Goal: Use online tool/utility: Use online tool/utility

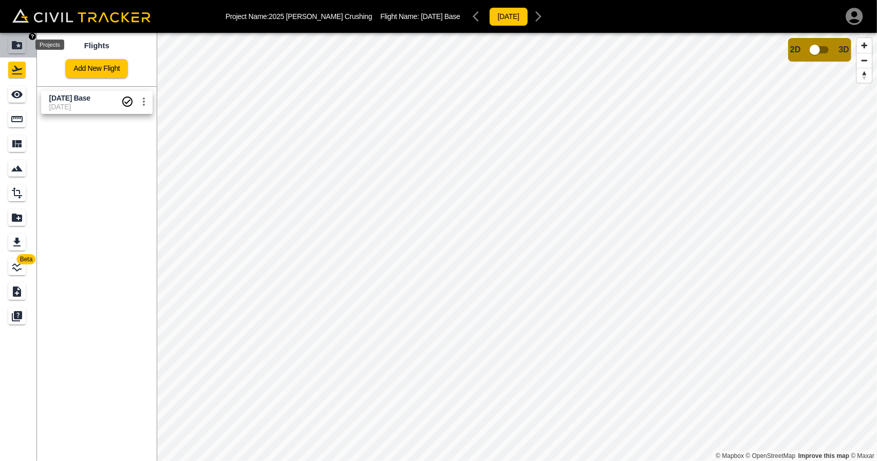
click at [18, 45] on icon "Projects" at bounding box center [17, 45] width 12 height 12
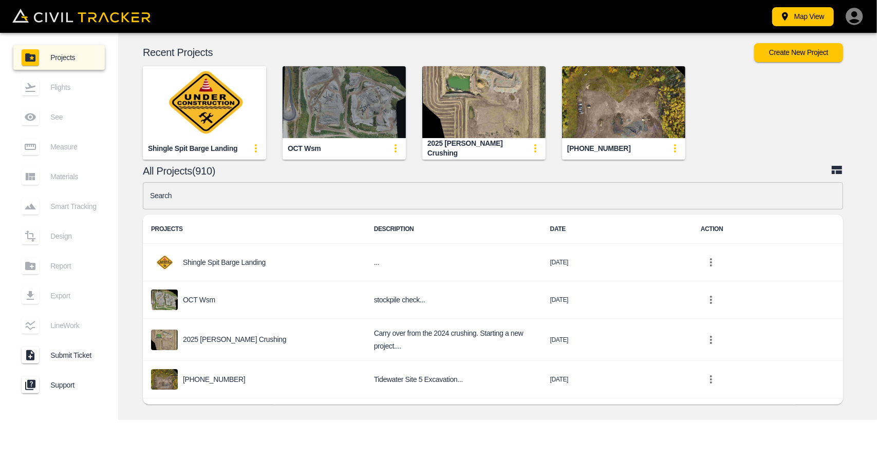
click at [339, 84] on img "button" at bounding box center [344, 102] width 123 height 72
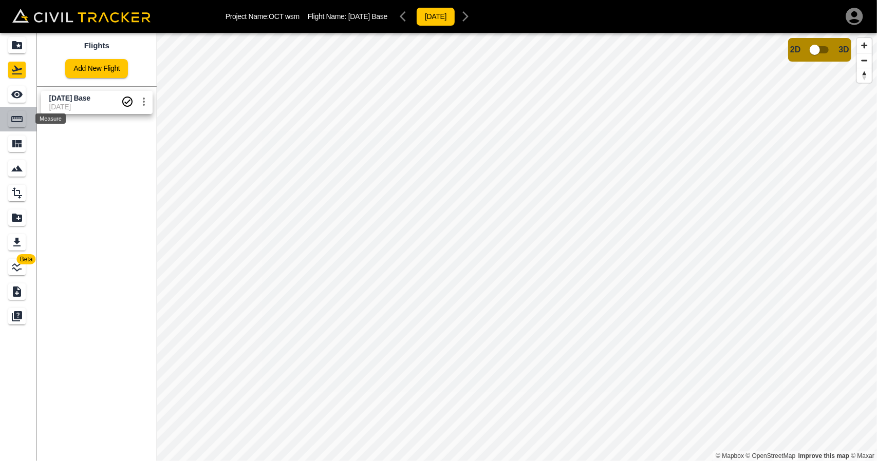
click at [27, 124] on div "Measure" at bounding box center [18, 119] width 21 height 16
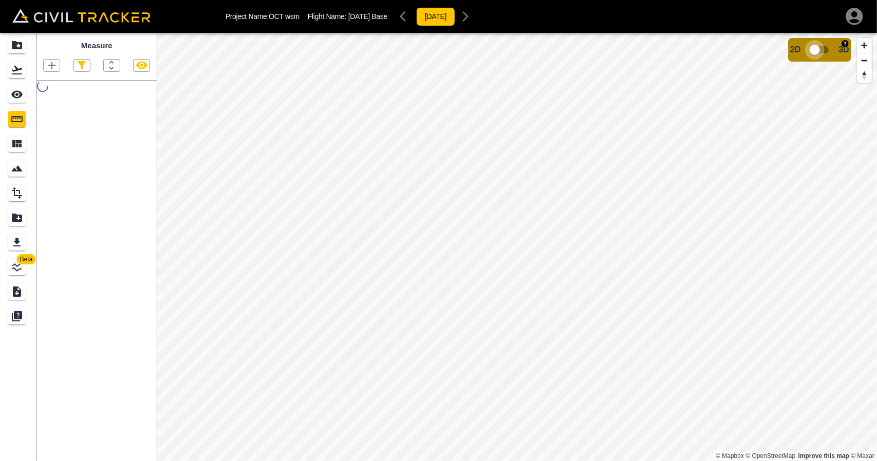
click at [824, 52] on input "checkbox" at bounding box center [814, 50] width 59 height 20
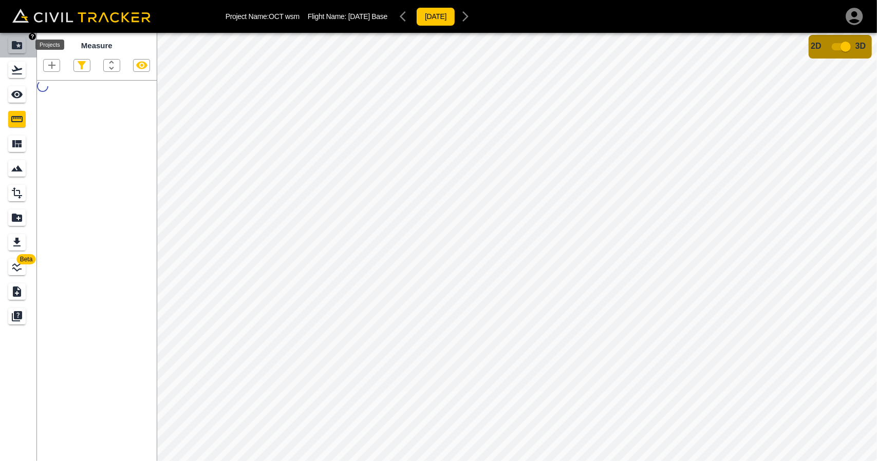
click at [18, 49] on icon "Projects" at bounding box center [17, 45] width 10 height 8
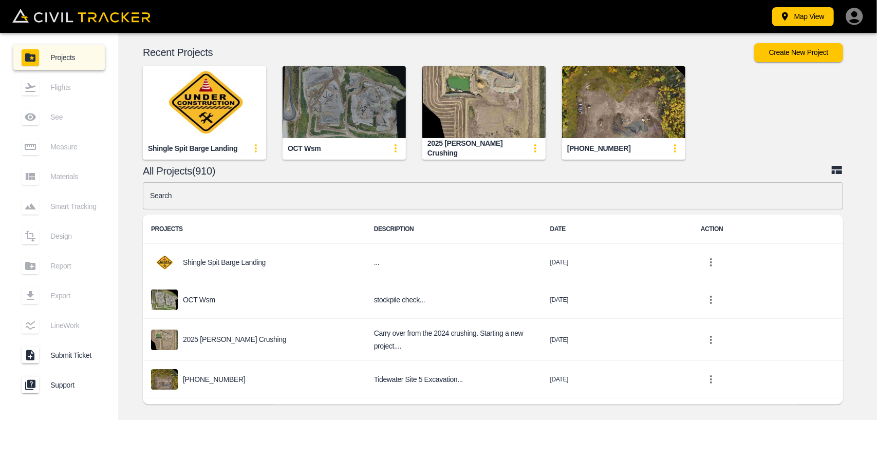
click at [343, 118] on img "button" at bounding box center [344, 102] width 123 height 72
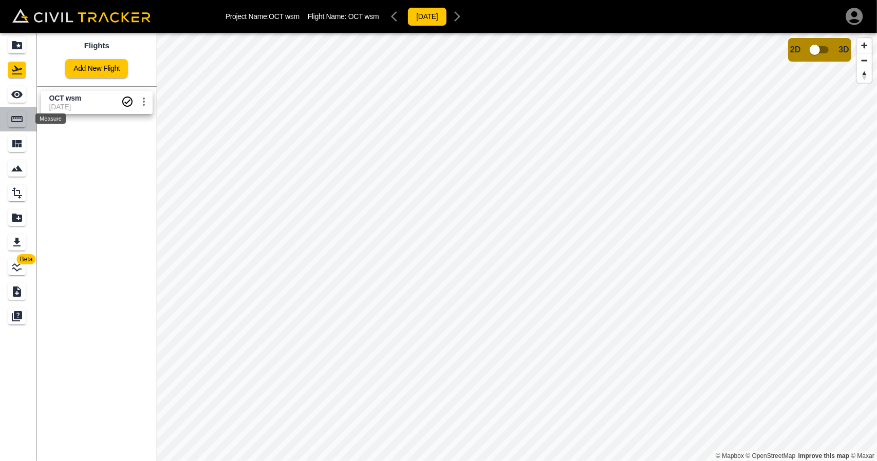
click at [23, 117] on div "Measure" at bounding box center [16, 119] width 17 height 16
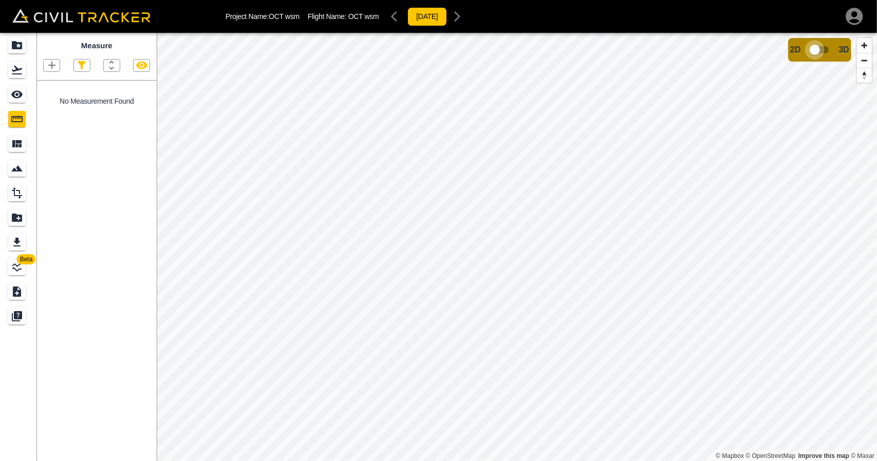
click at [816, 57] on input "checkbox" at bounding box center [814, 50] width 59 height 20
click at [841, 41] on input "checkbox" at bounding box center [845, 47] width 59 height 20
click at [817, 45] on input "checkbox" at bounding box center [814, 50] width 59 height 20
